Goal: Register for event/course

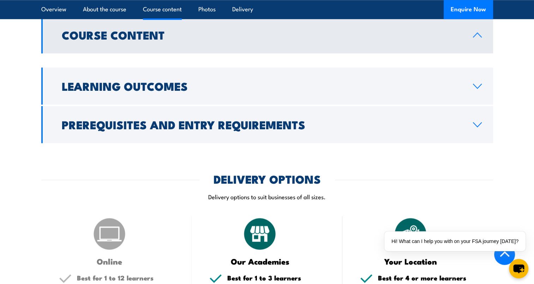
scroll to position [635, 0]
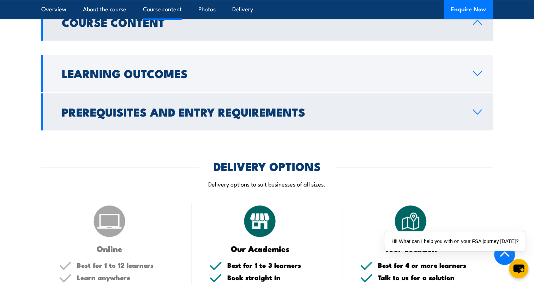
click at [248, 100] on link "Prerequisites and Entry Requirements" at bounding box center [267, 111] width 452 height 37
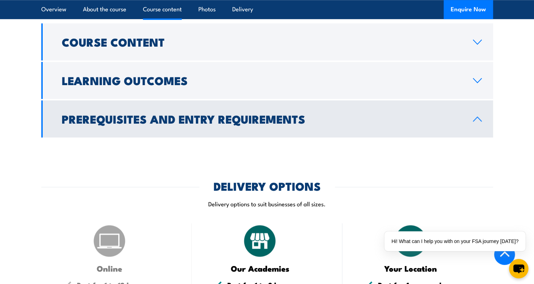
scroll to position [600, 0]
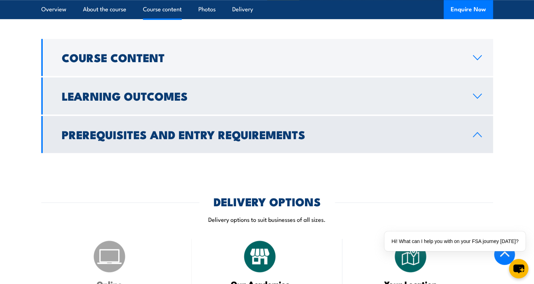
click at [234, 79] on link "Learning Outcomes" at bounding box center [267, 95] width 452 height 37
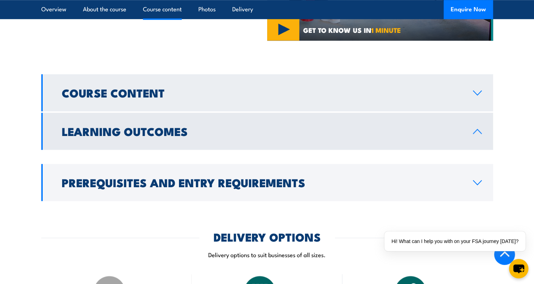
click at [230, 88] on h2 "Course Content" at bounding box center [262, 93] width 400 height 10
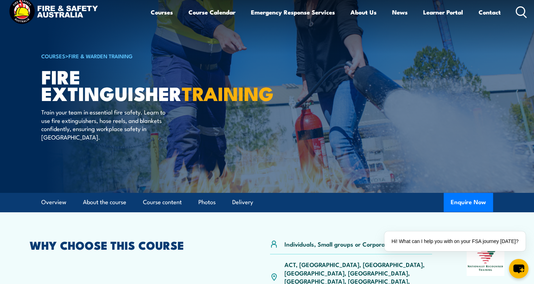
scroll to position [0, 0]
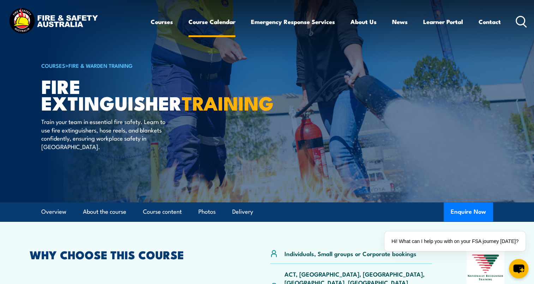
click at [213, 24] on link "Course Calendar" at bounding box center [211, 21] width 47 height 19
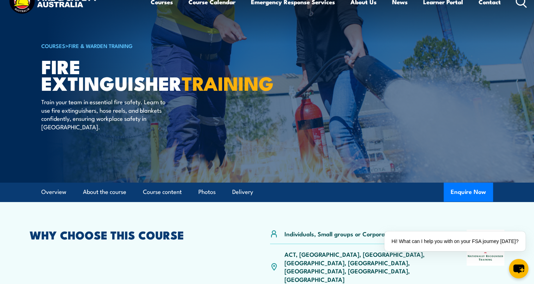
scroll to position [54, 0]
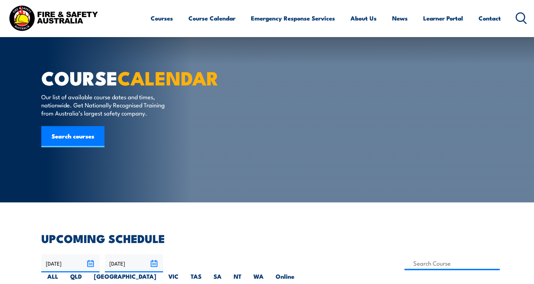
click at [162, 272] on label "[GEOGRAPHIC_DATA]" at bounding box center [125, 279] width 74 height 14
click at [161, 272] on input "[GEOGRAPHIC_DATA]" at bounding box center [158, 274] width 5 height 5
radio input "true"
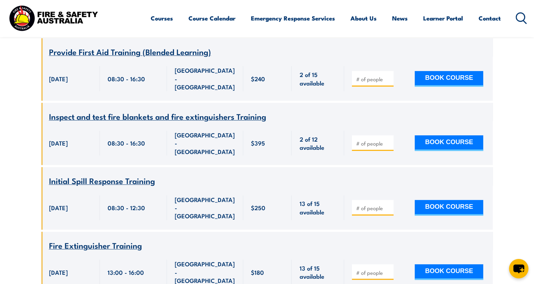
scroll to position [339, 0]
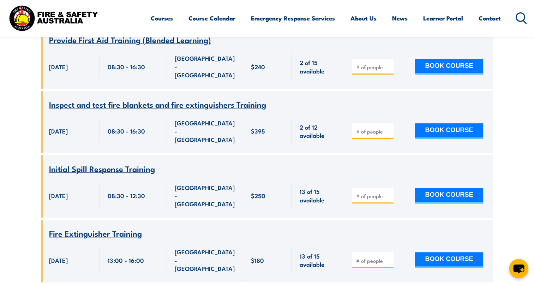
click at [117, 227] on span "Fire Extinguisher Training" at bounding box center [95, 233] width 93 height 12
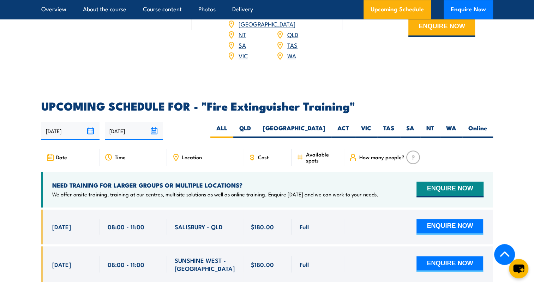
scroll to position [1094, 0]
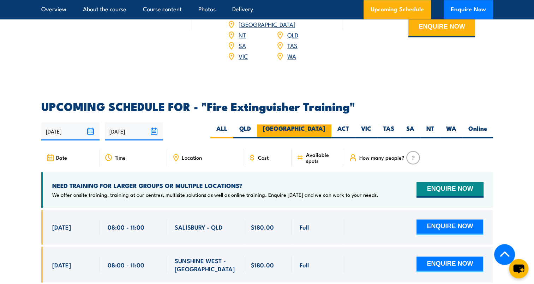
click at [314, 124] on label "[GEOGRAPHIC_DATA]" at bounding box center [294, 131] width 74 height 14
click at [325, 124] on input "[GEOGRAPHIC_DATA]" at bounding box center [327, 126] width 5 height 5
radio input "true"
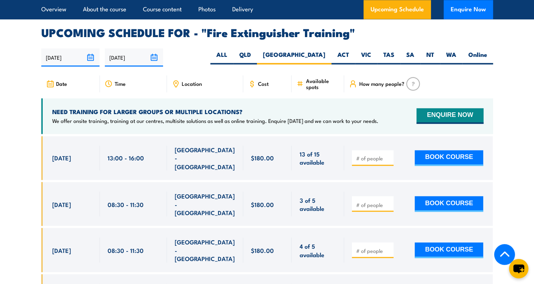
scroll to position [1184, 0]
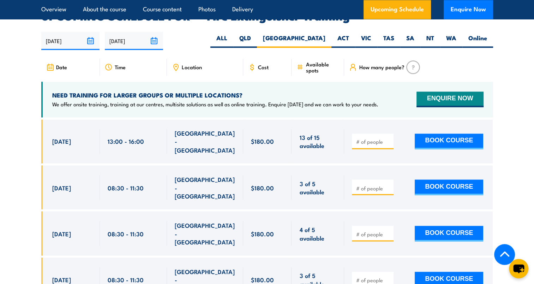
click at [10, 206] on section "UPCOMING SCHEDULE FOR - "Fire Extinguisher Training" [DATE] [DATE]" at bounding box center [267, 230] width 534 height 439
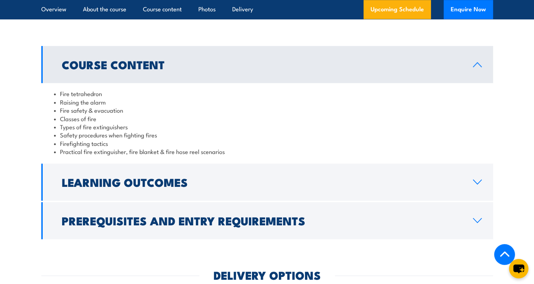
scroll to position [671, 0]
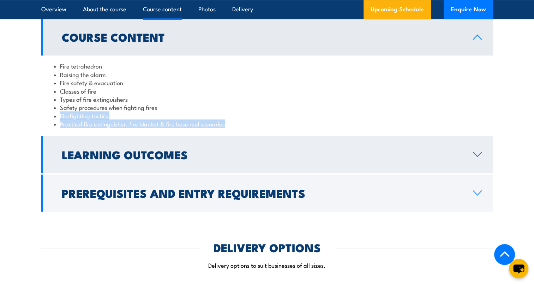
drag, startPoint x: 292, startPoint y: 116, endPoint x: 322, endPoint y: 145, distance: 42.2
click at [322, 145] on div "Course Content Fire tetrahedron Raising the alarm Fire safety & evacuation Clas…" at bounding box center [267, 114] width 452 height 193
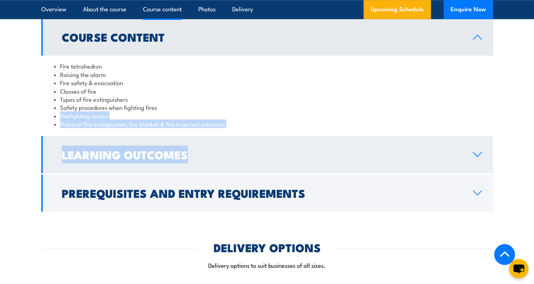
drag, startPoint x: 322, startPoint y: 145, endPoint x: 319, endPoint y: 151, distance: 6.7
click at [319, 151] on h2 "Learning Outcomes" at bounding box center [262, 154] width 400 height 10
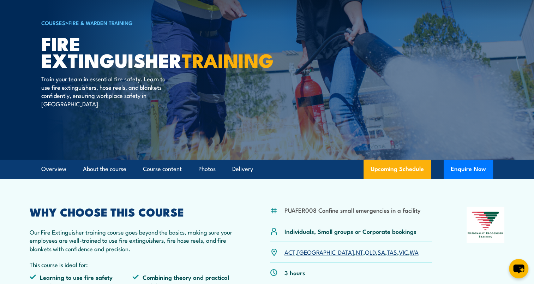
scroll to position [0, 0]
